Goal: Task Accomplishment & Management: Complete application form

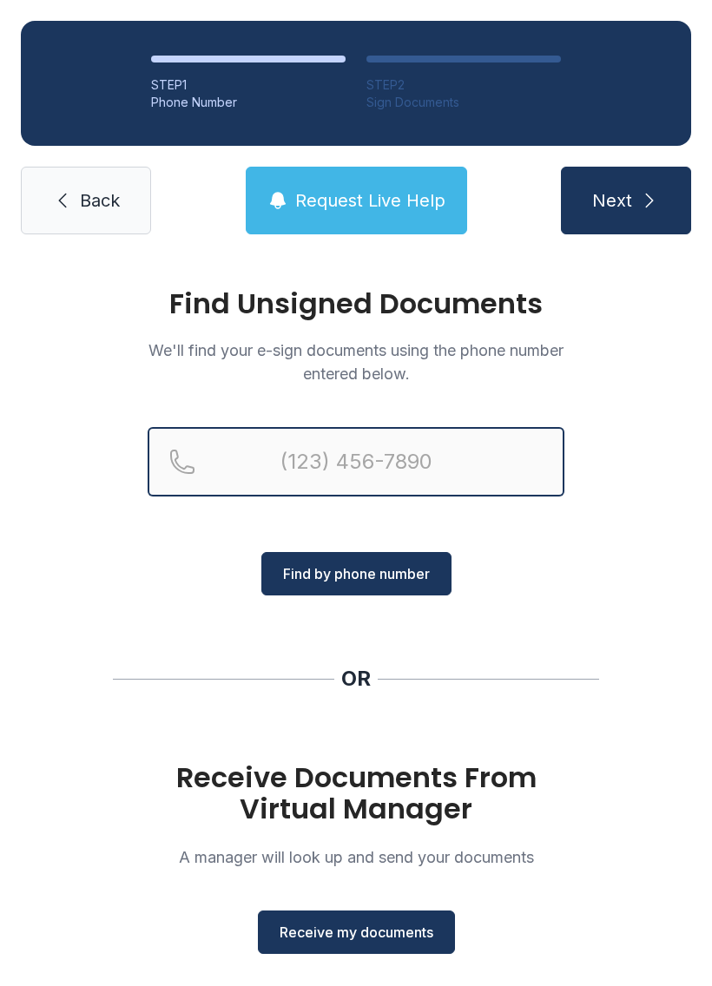
click at [326, 462] on input "Reservation phone number" at bounding box center [356, 461] width 417 height 69
type input "(317) 5"
paste input "Reservation phone number"
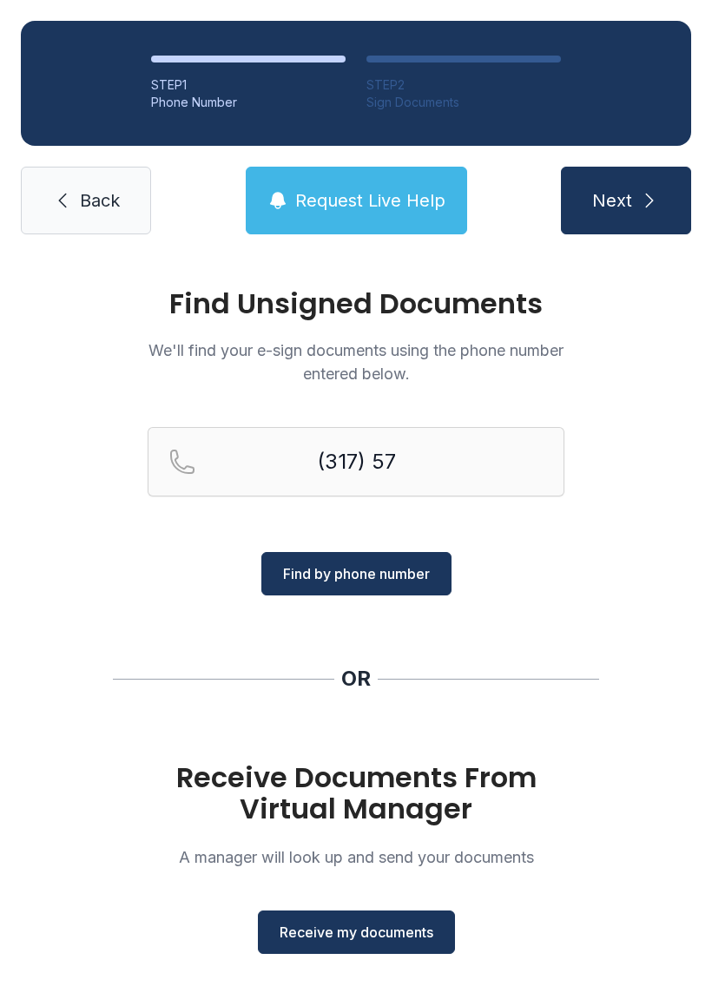
click at [627, 567] on div "Find Unsigned Documents We'll find your e-sign documents using the phone number…" at bounding box center [356, 639] width 712 height 768
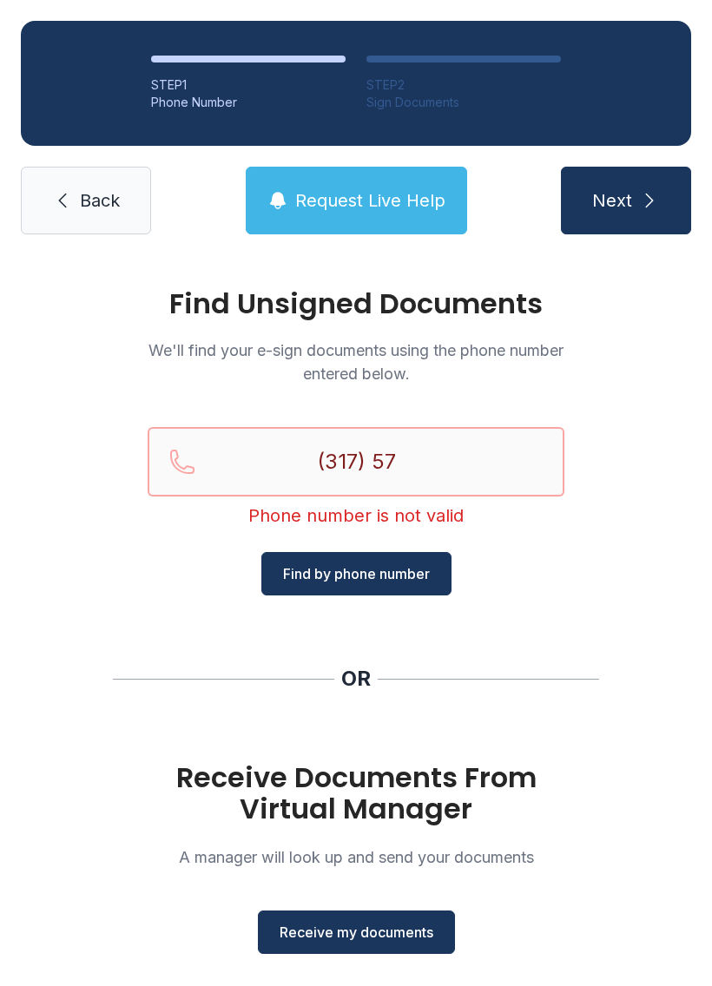
click at [424, 454] on input "(317) 57" at bounding box center [356, 461] width 417 height 69
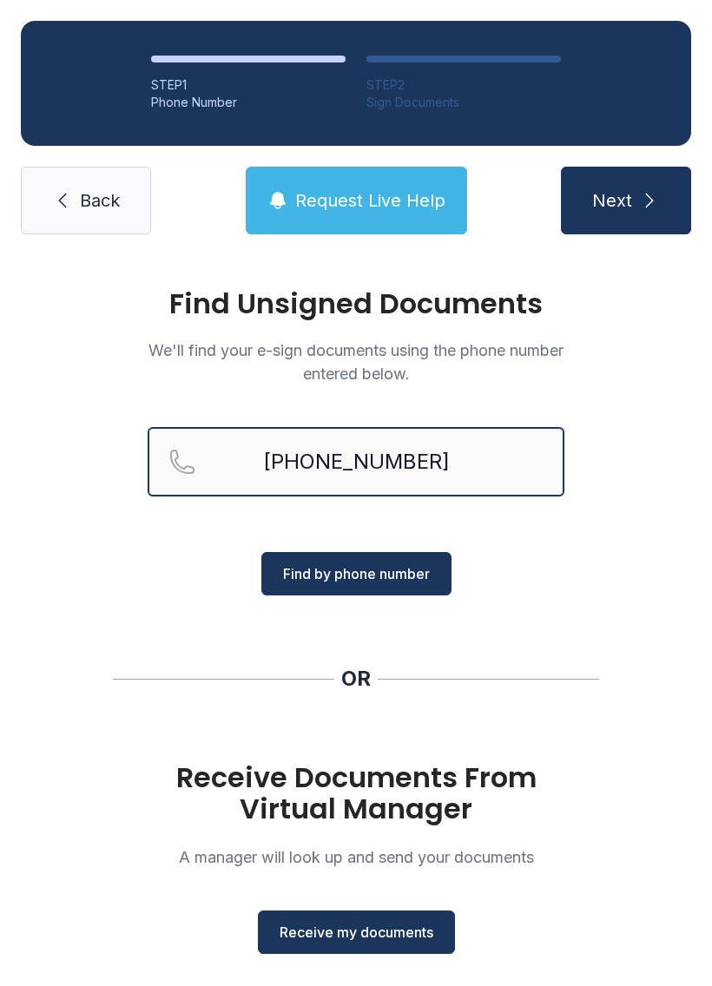
type input "[PHONE_NUMBER]"
click at [395, 562] on button "Find by phone number" at bounding box center [356, 573] width 190 height 43
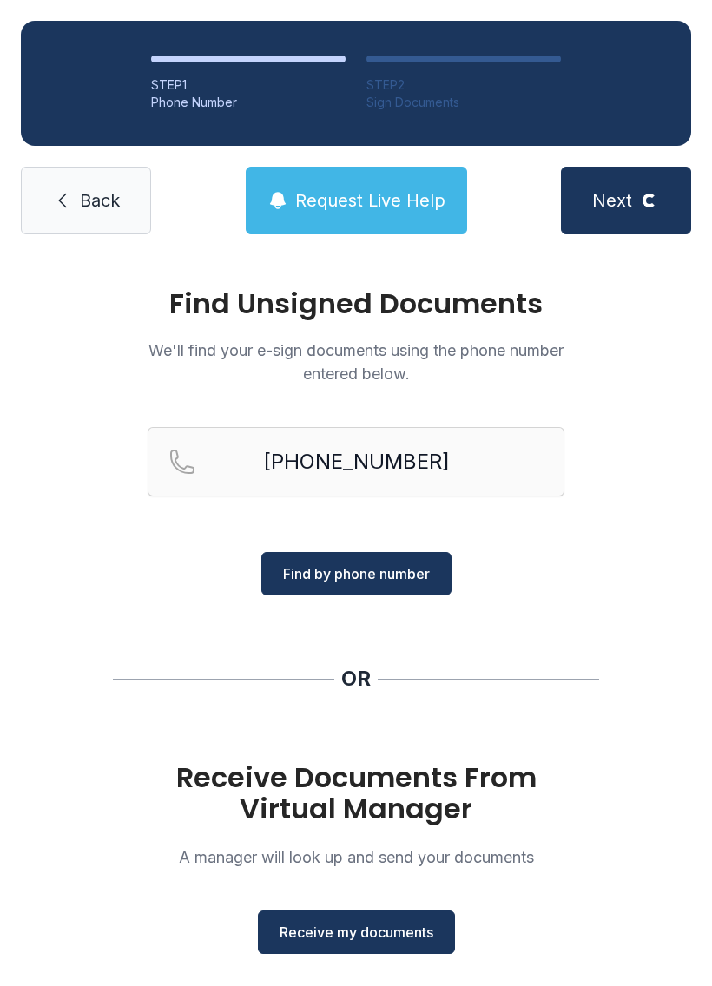
click at [384, 562] on button "Find by phone number" at bounding box center [356, 573] width 190 height 43
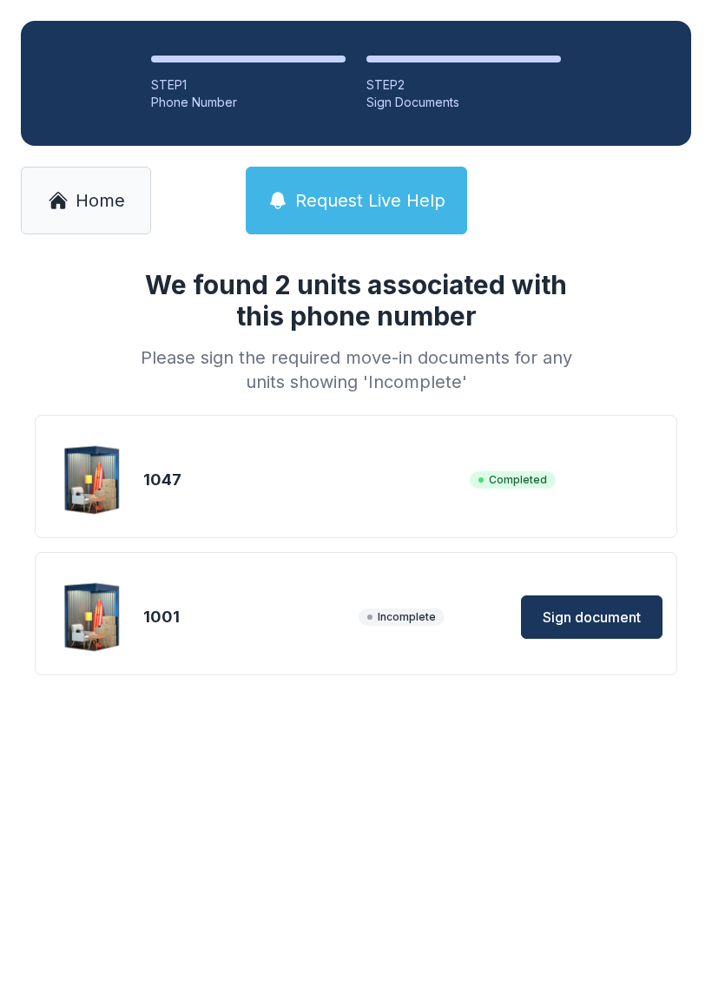
click at [597, 616] on span "Sign document" at bounding box center [591, 617] width 98 height 21
click at [601, 609] on span "Sign document" at bounding box center [591, 617] width 98 height 21
click at [187, 471] on div "1047" at bounding box center [302, 480] width 319 height 24
click at [526, 476] on span "Completed" at bounding box center [513, 479] width 86 height 17
click at [80, 201] on span "Home" at bounding box center [100, 200] width 49 height 24
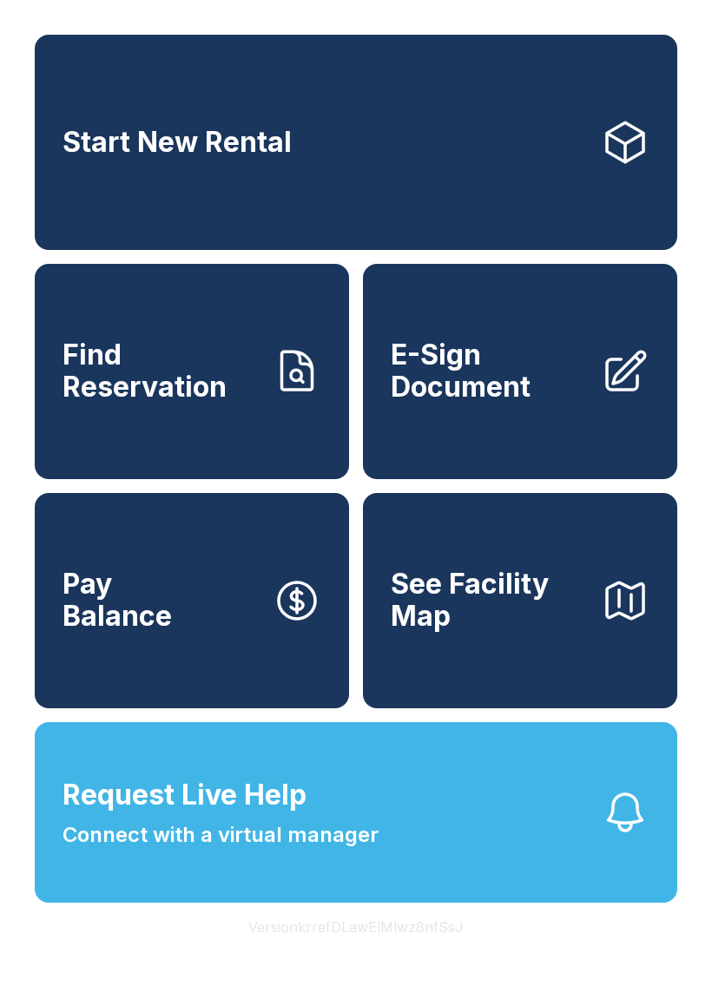
click at [579, 377] on span "E-Sign Document" at bounding box center [489, 370] width 196 height 63
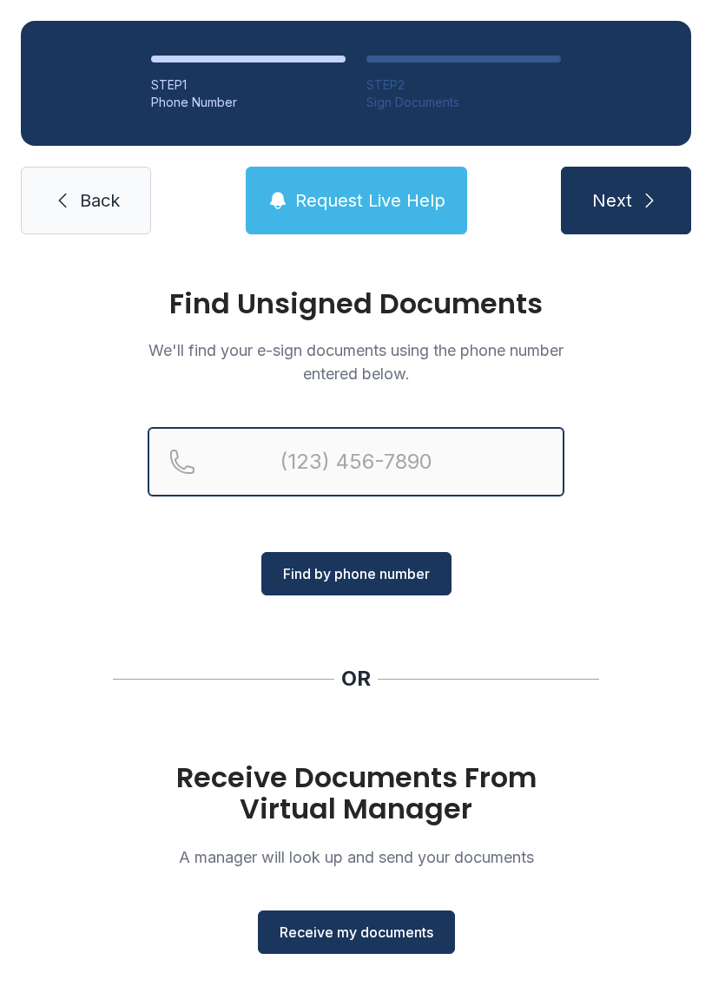
click at [358, 453] on input "Reservation phone number" at bounding box center [356, 461] width 417 height 69
type input "("
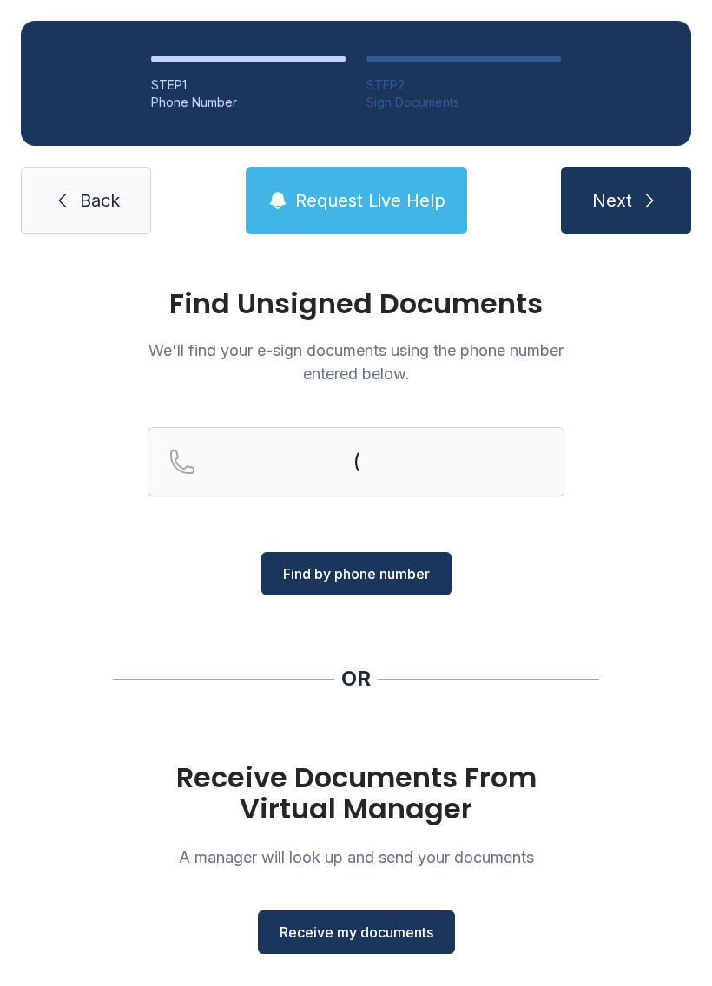
click at [661, 544] on div "Find Unsigned Documents We'll find your e-sign documents using the phone number…" at bounding box center [356, 639] width 712 height 768
click at [80, 189] on span "Back" at bounding box center [100, 200] width 40 height 24
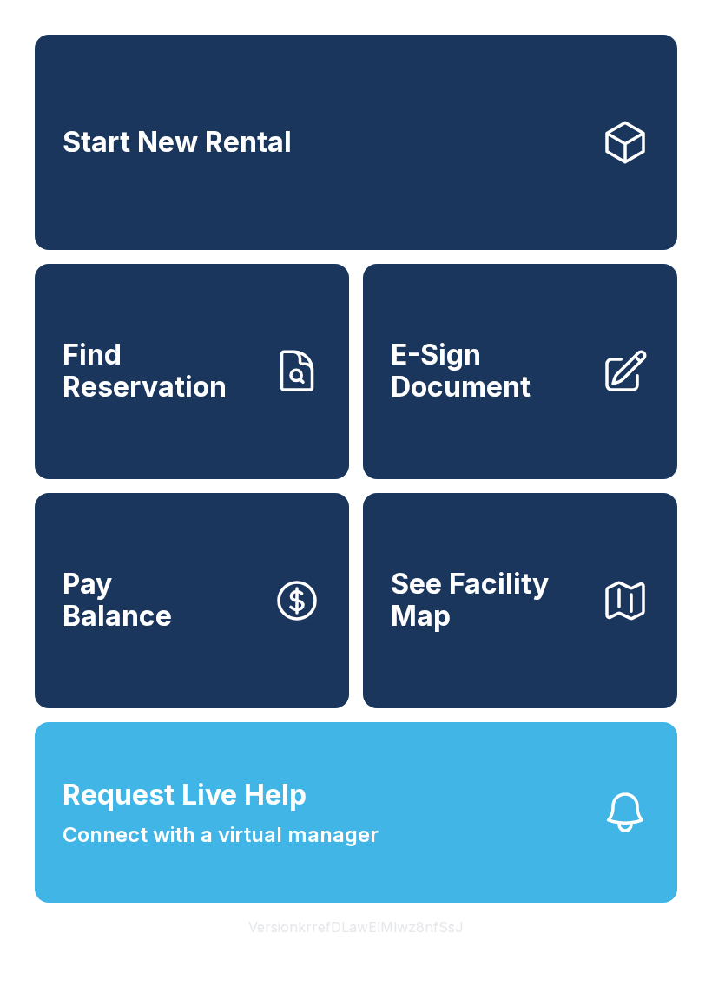
click at [620, 396] on icon at bounding box center [625, 371] width 49 height 49
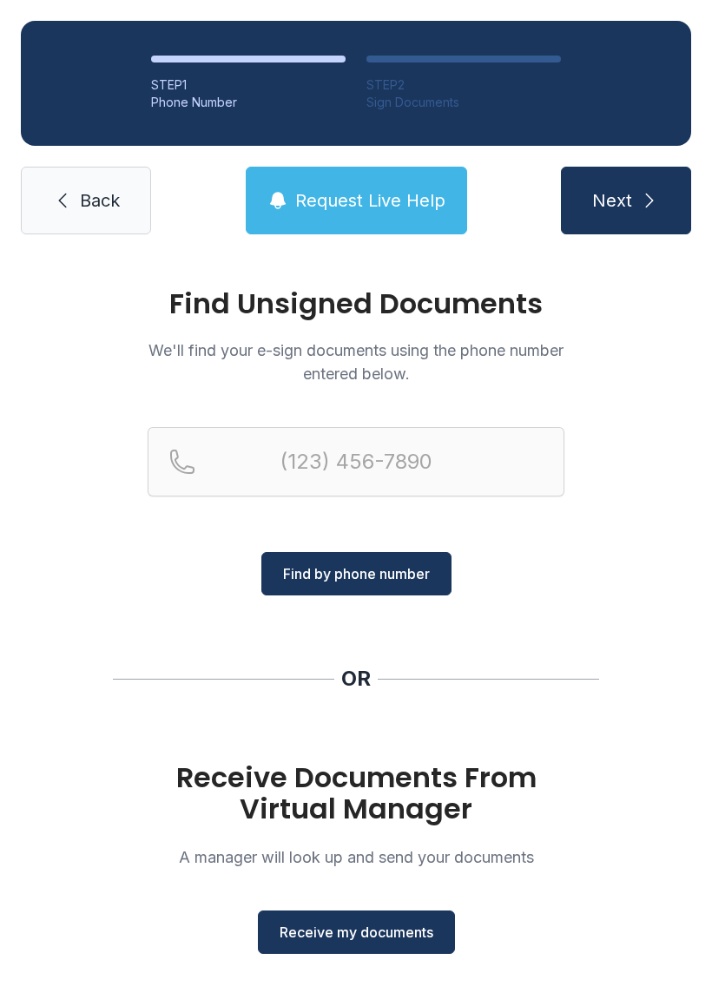
click at [390, 923] on span "Receive my documents" at bounding box center [356, 932] width 154 height 21
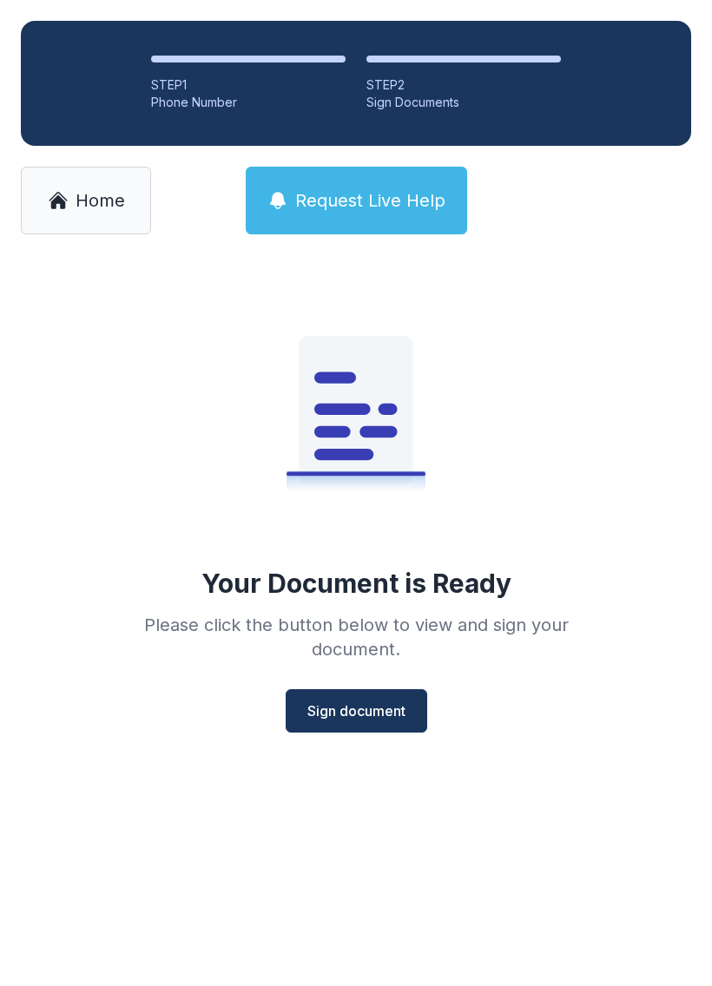
click at [378, 703] on span "Sign document" at bounding box center [356, 710] width 98 height 21
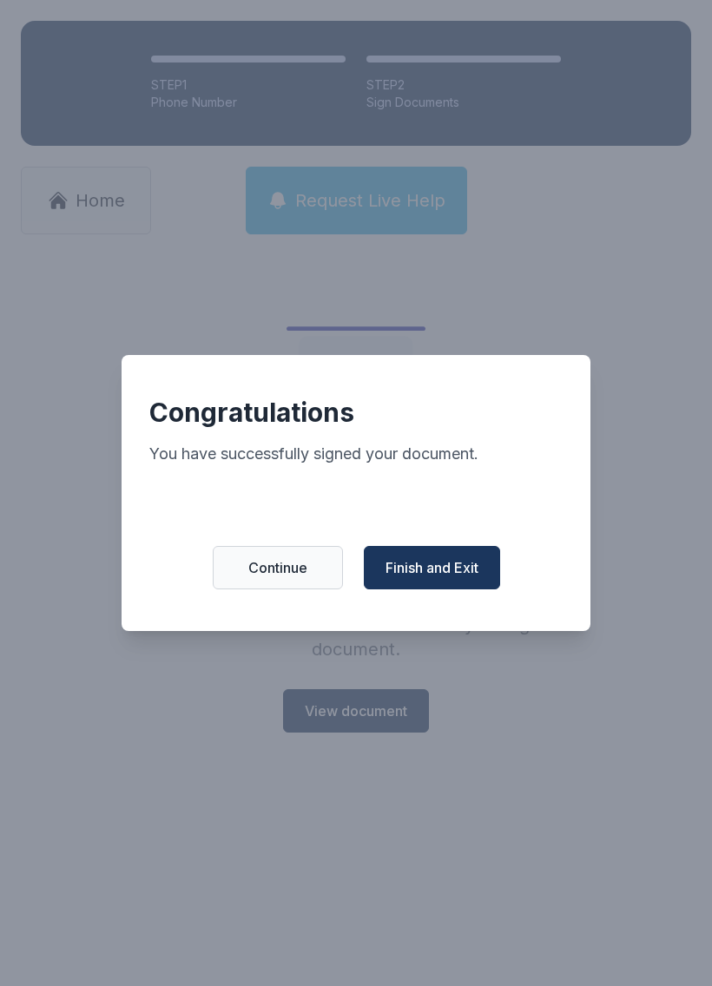
click at [454, 568] on span "Finish and Exit" at bounding box center [431, 567] width 93 height 21
